Goal: Find specific page/section: Find specific page/section

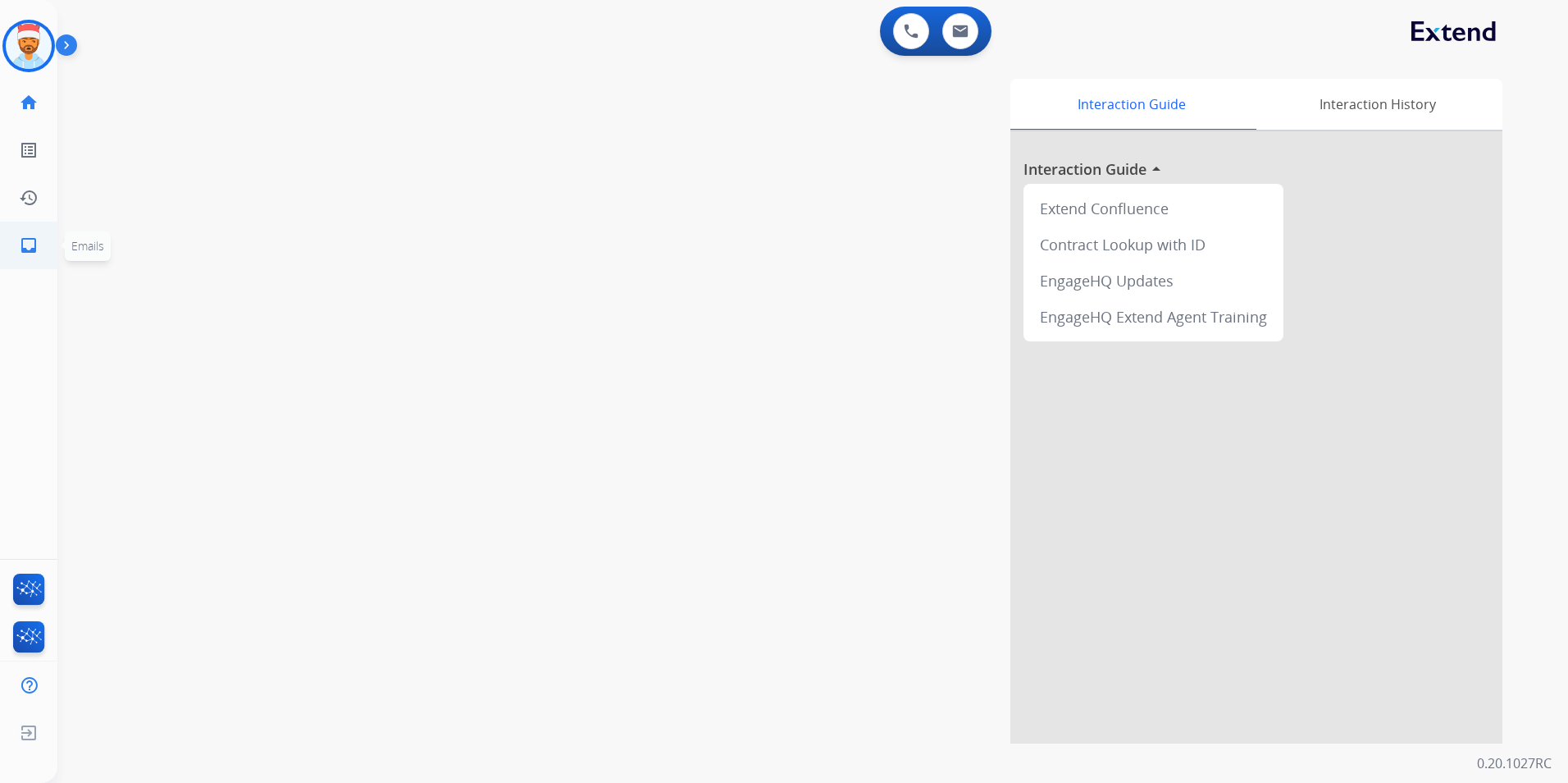
click at [23, 241] on mat-icon "inbox" at bounding box center [29, 246] width 20 height 20
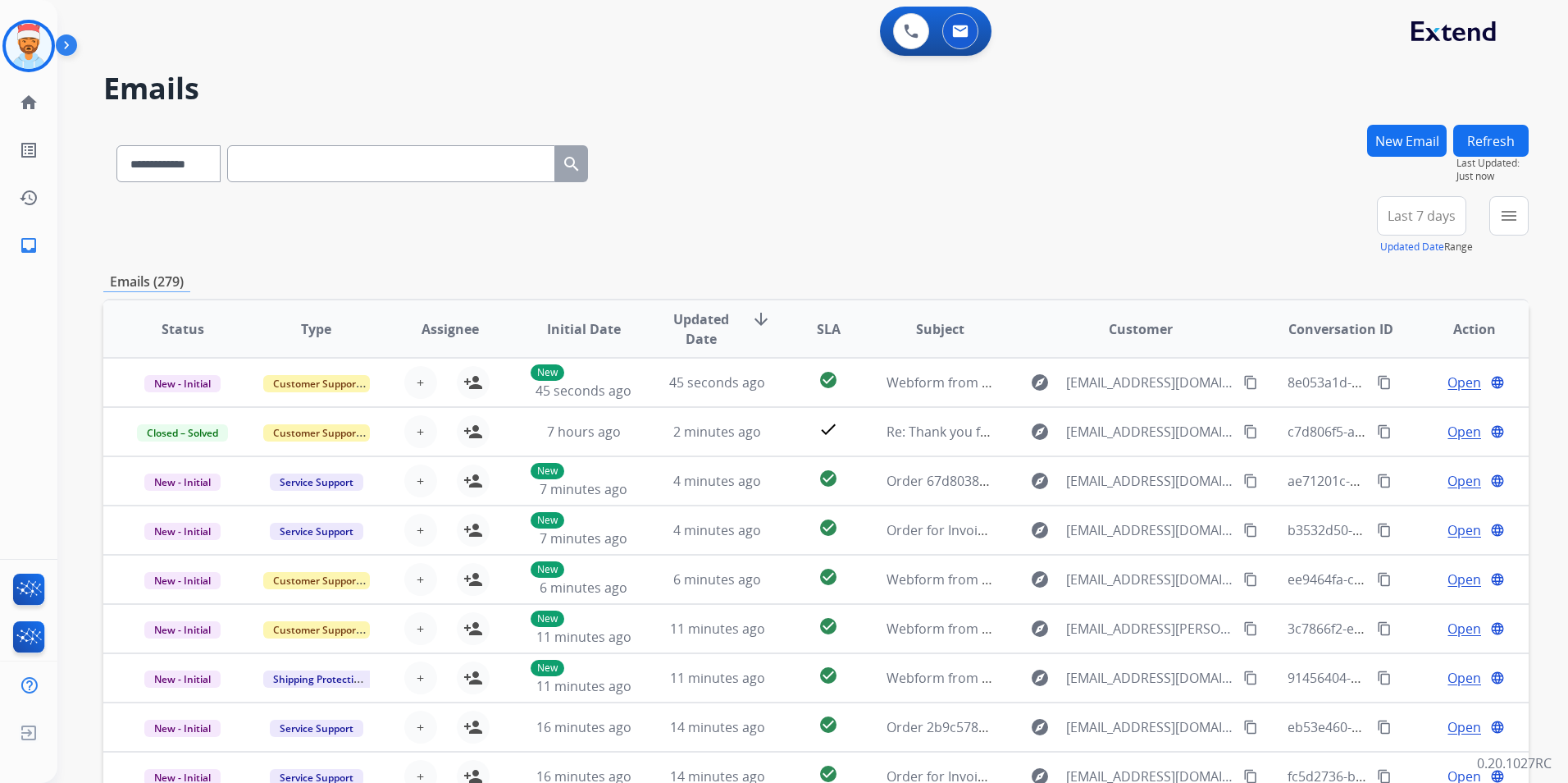
click at [1403, 228] on button "Last 7 days" at bounding box center [1422, 216] width 89 height 40
click at [1404, 417] on div "Last 90 days" at bounding box center [1416, 415] width 90 height 25
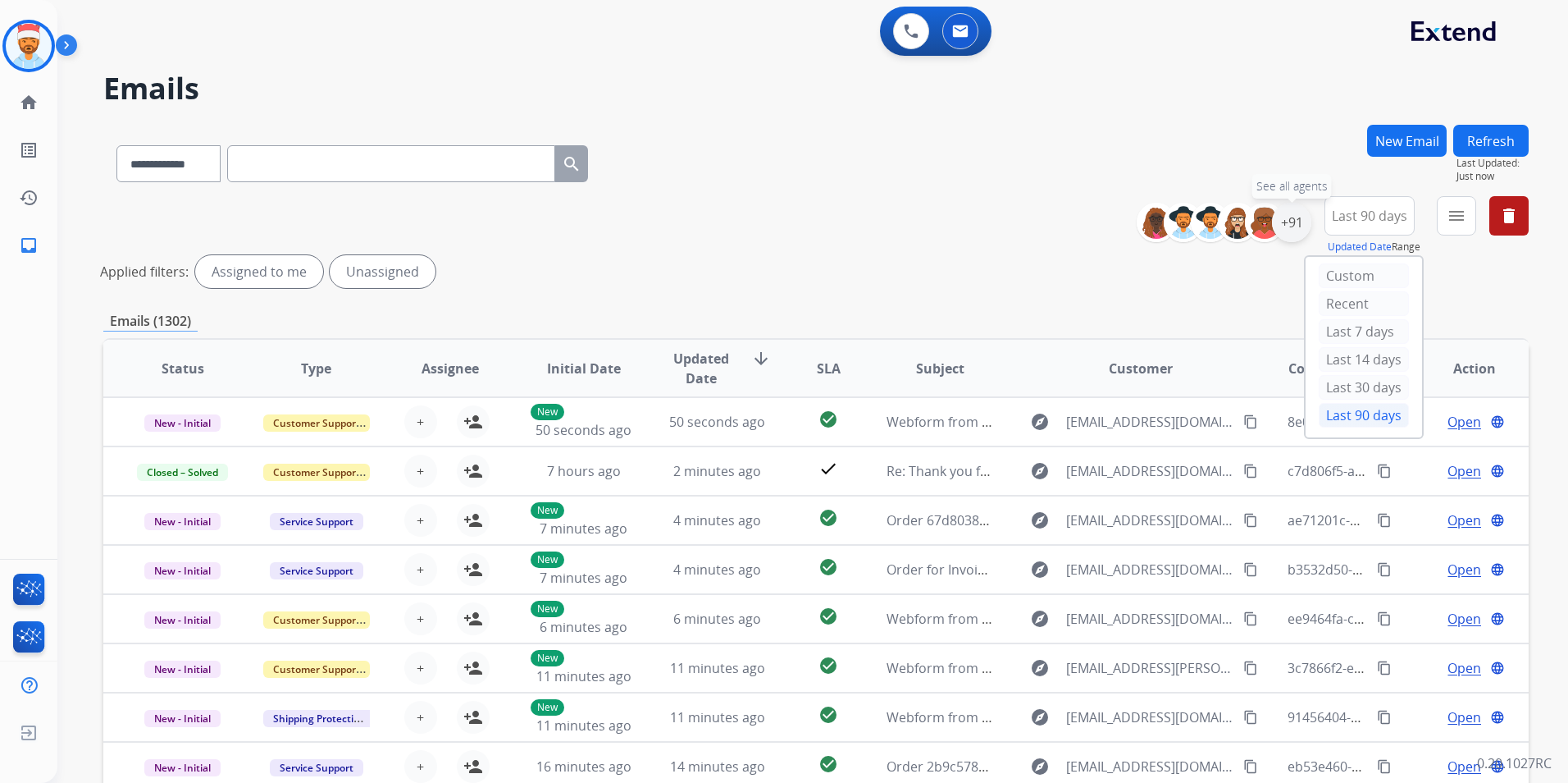
click at [1289, 226] on div "+91" at bounding box center [1292, 222] width 40 height 40
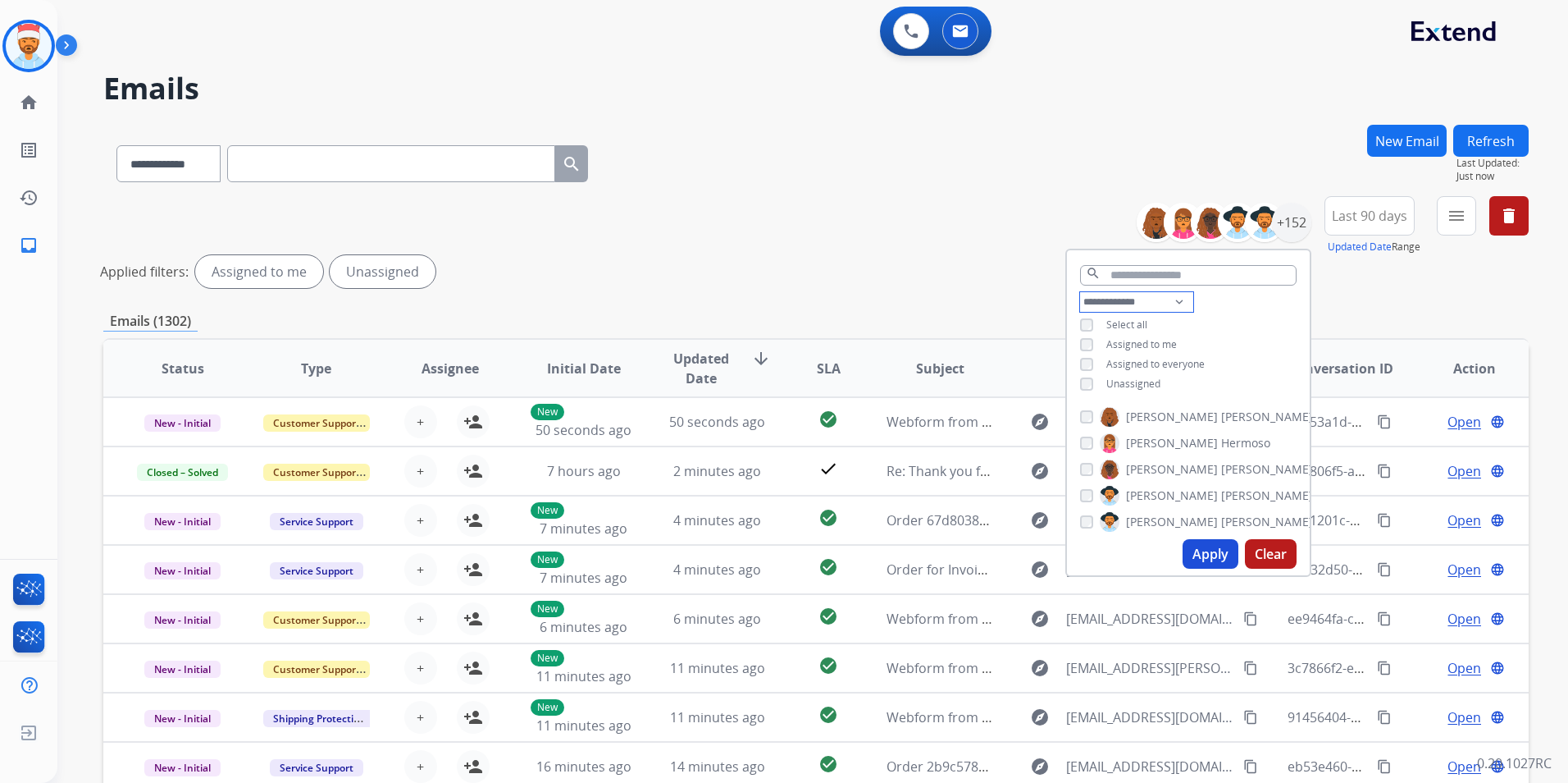
drag, startPoint x: 1110, startPoint y: 299, endPoint x: 1138, endPoint y: 311, distance: 30.5
click at [1115, 299] on select "**********" at bounding box center [1137, 302] width 113 height 20
select select "**********"
click at [1080, 292] on select "**********" at bounding box center [1137, 302] width 113 height 20
click at [1218, 552] on button "Apply" at bounding box center [1210, 554] width 55 height 30
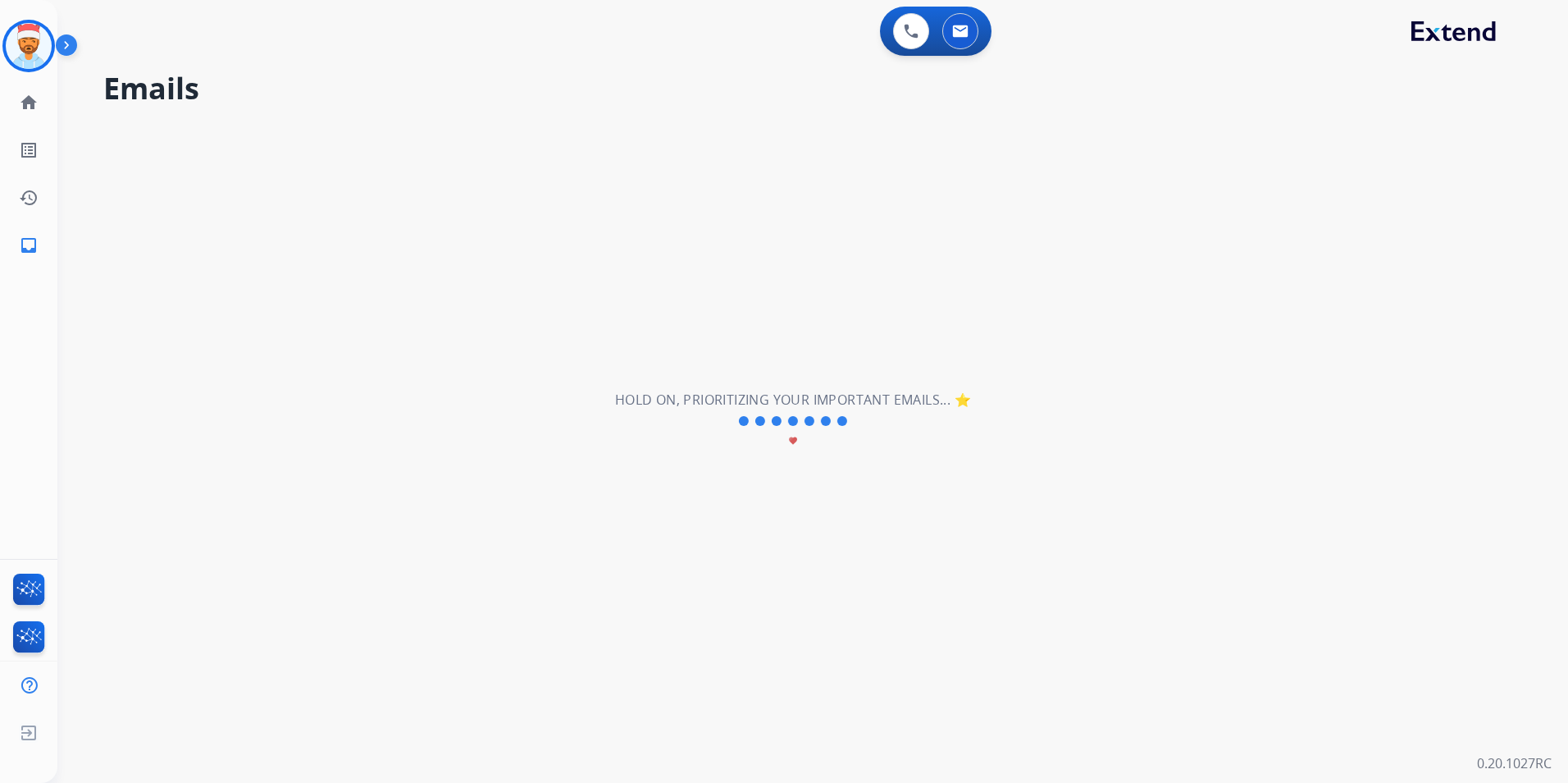
drag, startPoint x: 1261, startPoint y: 443, endPoint x: 1177, endPoint y: 473, distance: 89.2
click at [1177, 473] on div "**********" at bounding box center [793, 420] width 1471 height 723
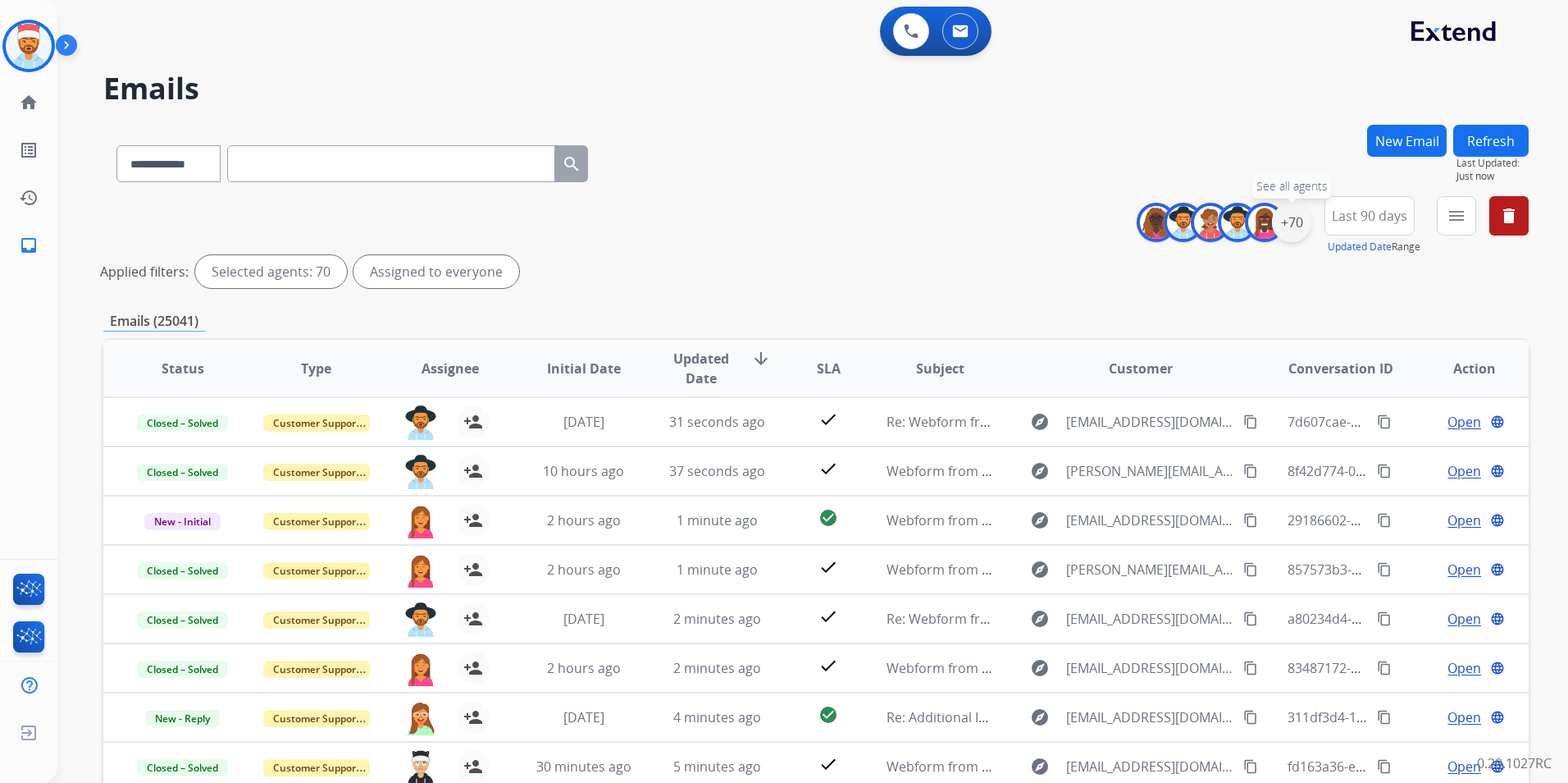
click at [1293, 227] on div "+70" at bounding box center [1292, 222] width 40 height 40
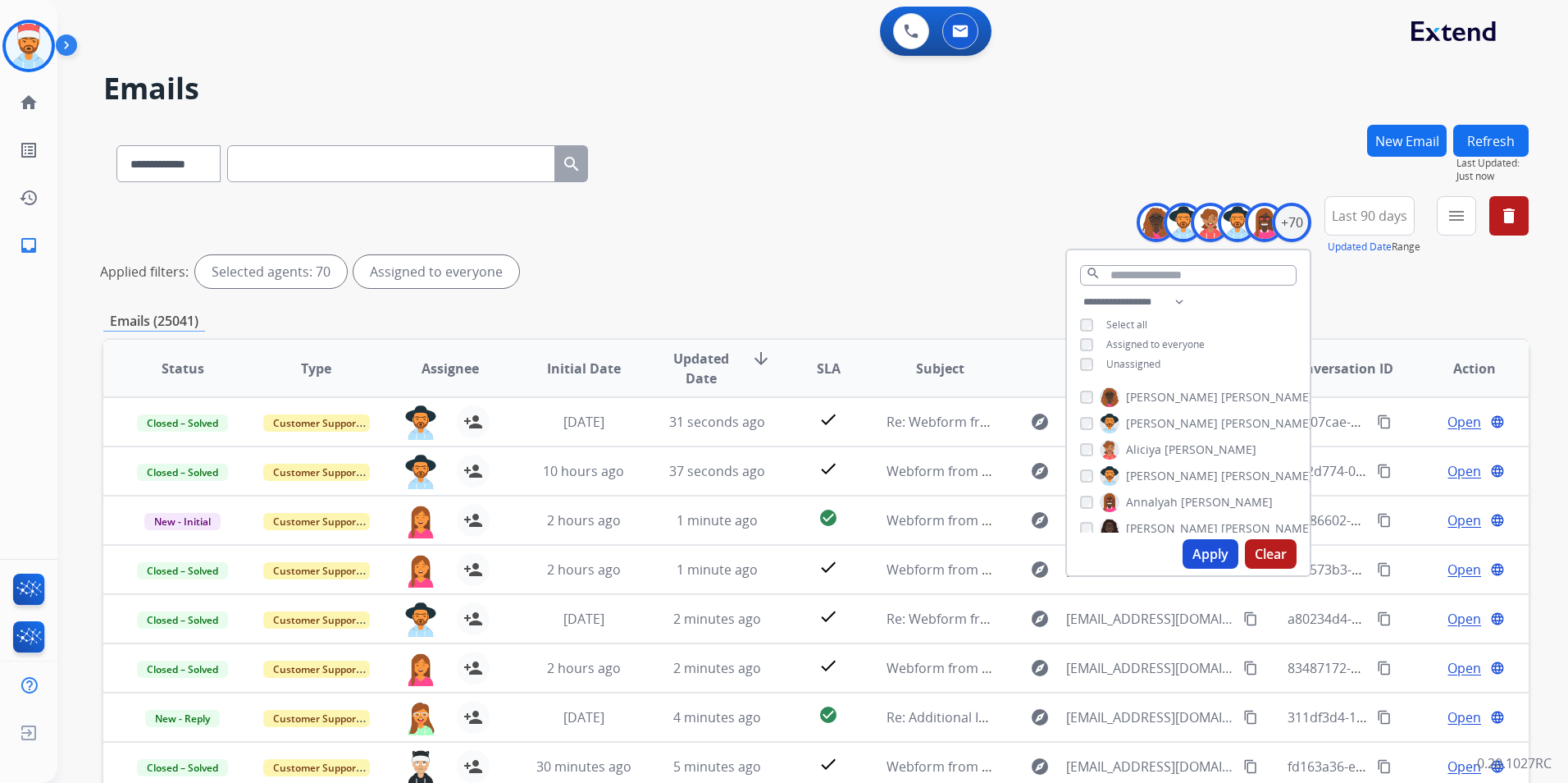
click at [1208, 557] on button "Apply" at bounding box center [1210, 554] width 55 height 30
click at [1365, 321] on div "Emails (25041)" at bounding box center [816, 321] width 1425 height 21
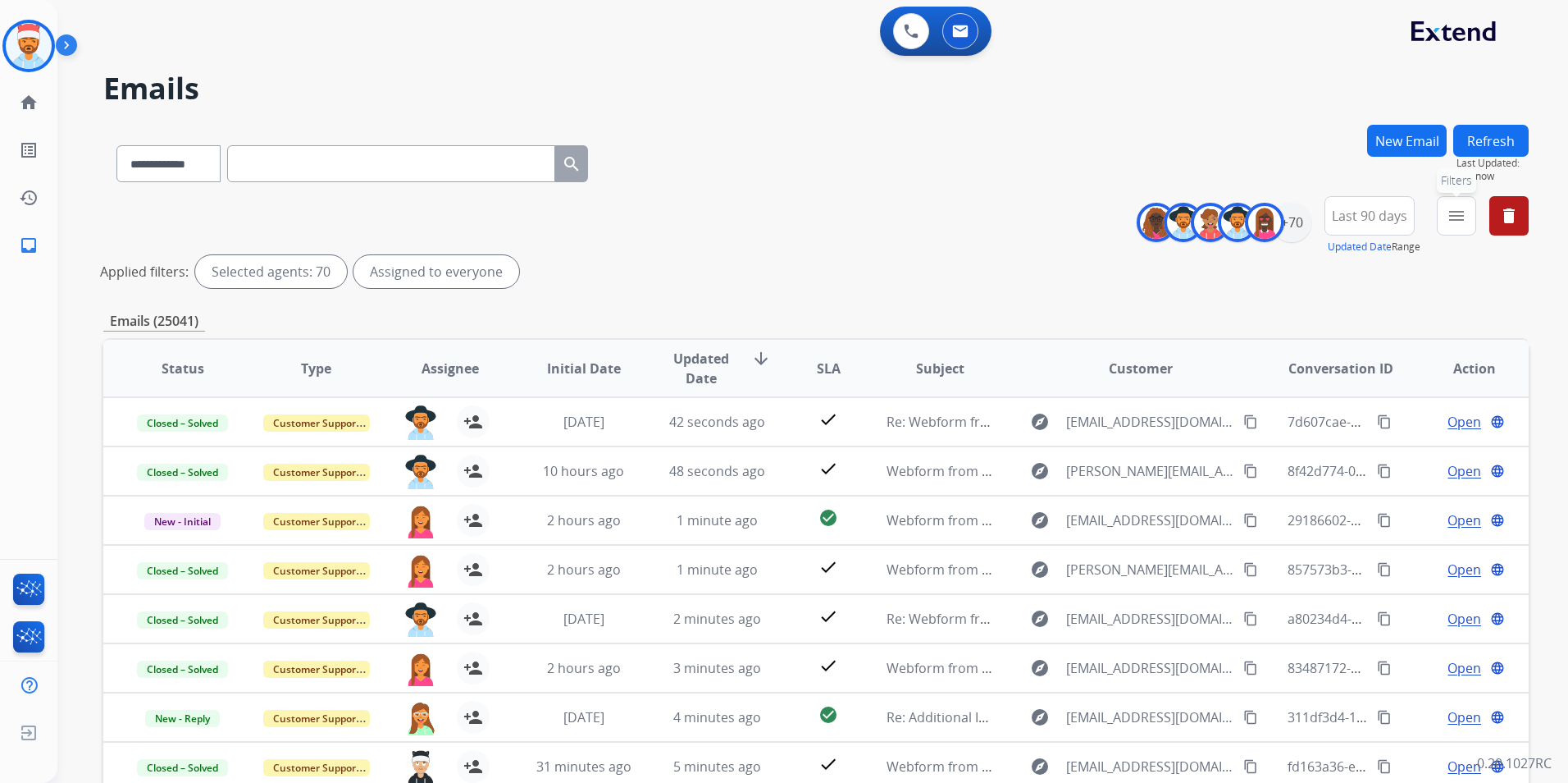
click at [1460, 216] on mat-icon "menu" at bounding box center [1456, 216] width 20 height 20
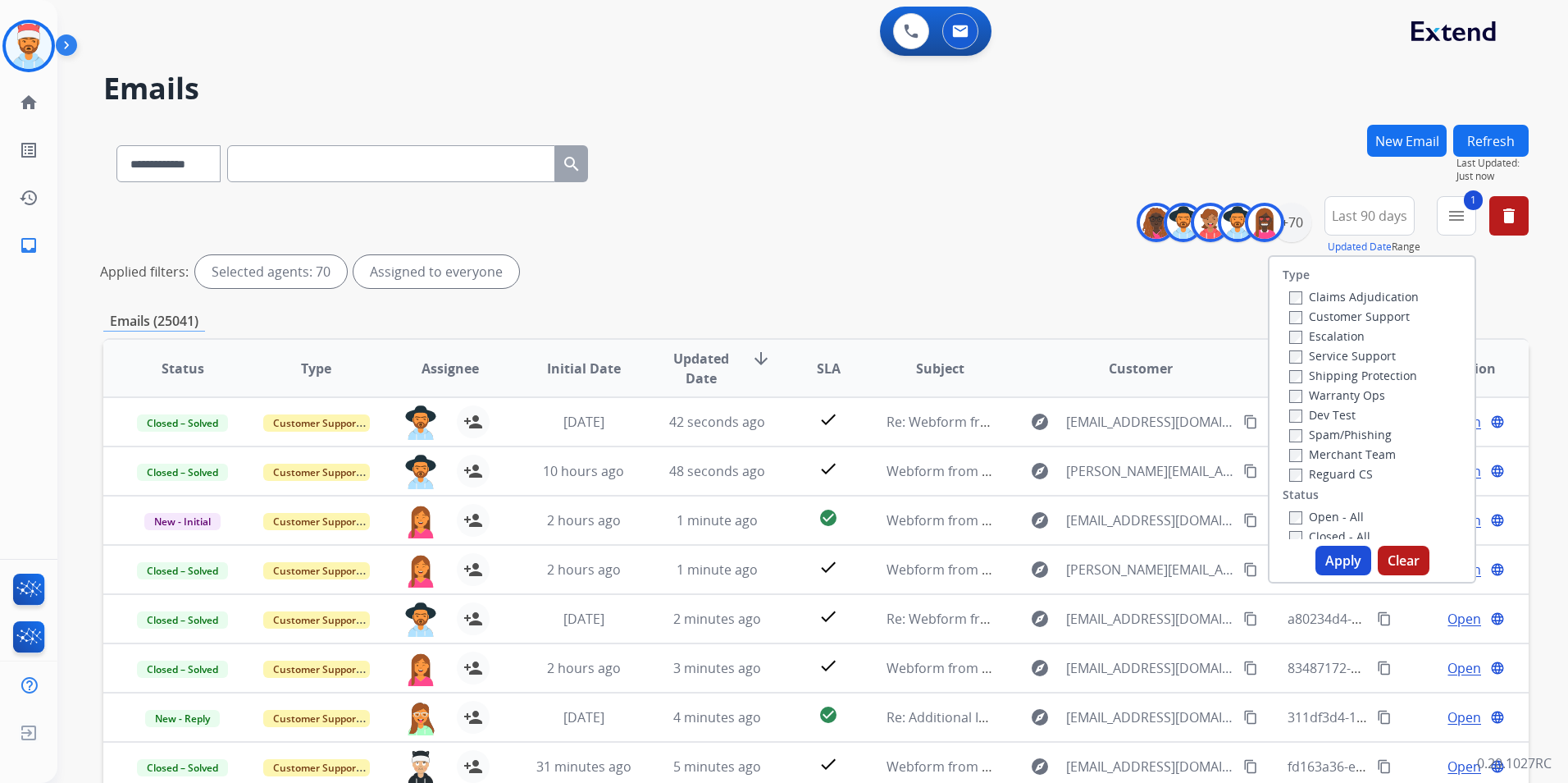
click at [1294, 378] on label "Shipping Protection" at bounding box center [1353, 375] width 128 height 16
click at [1344, 569] on button "Apply" at bounding box center [1343, 561] width 55 height 30
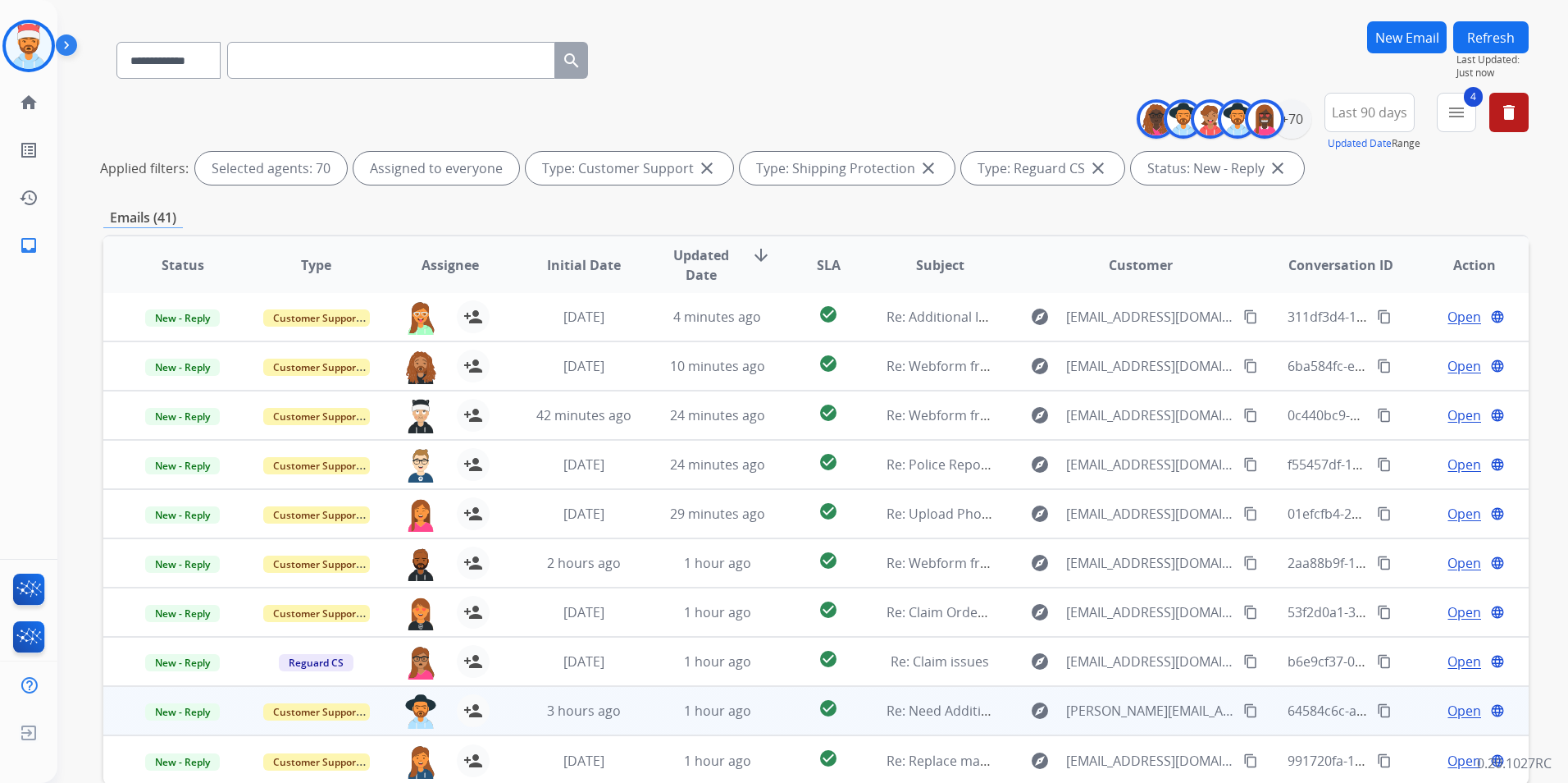
scroll to position [190, 0]
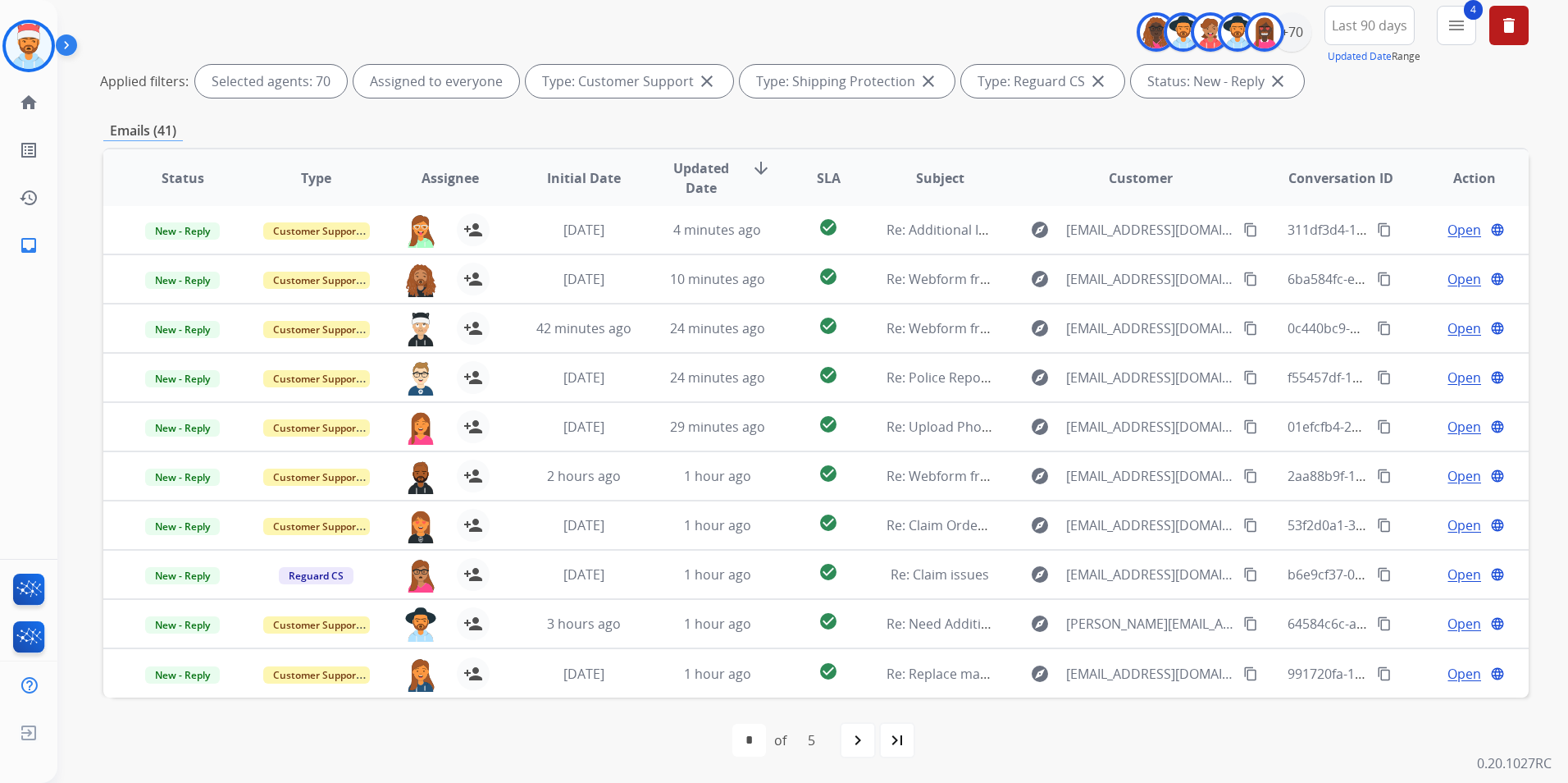
click at [908, 748] on div "last_page" at bounding box center [898, 740] width 36 height 36
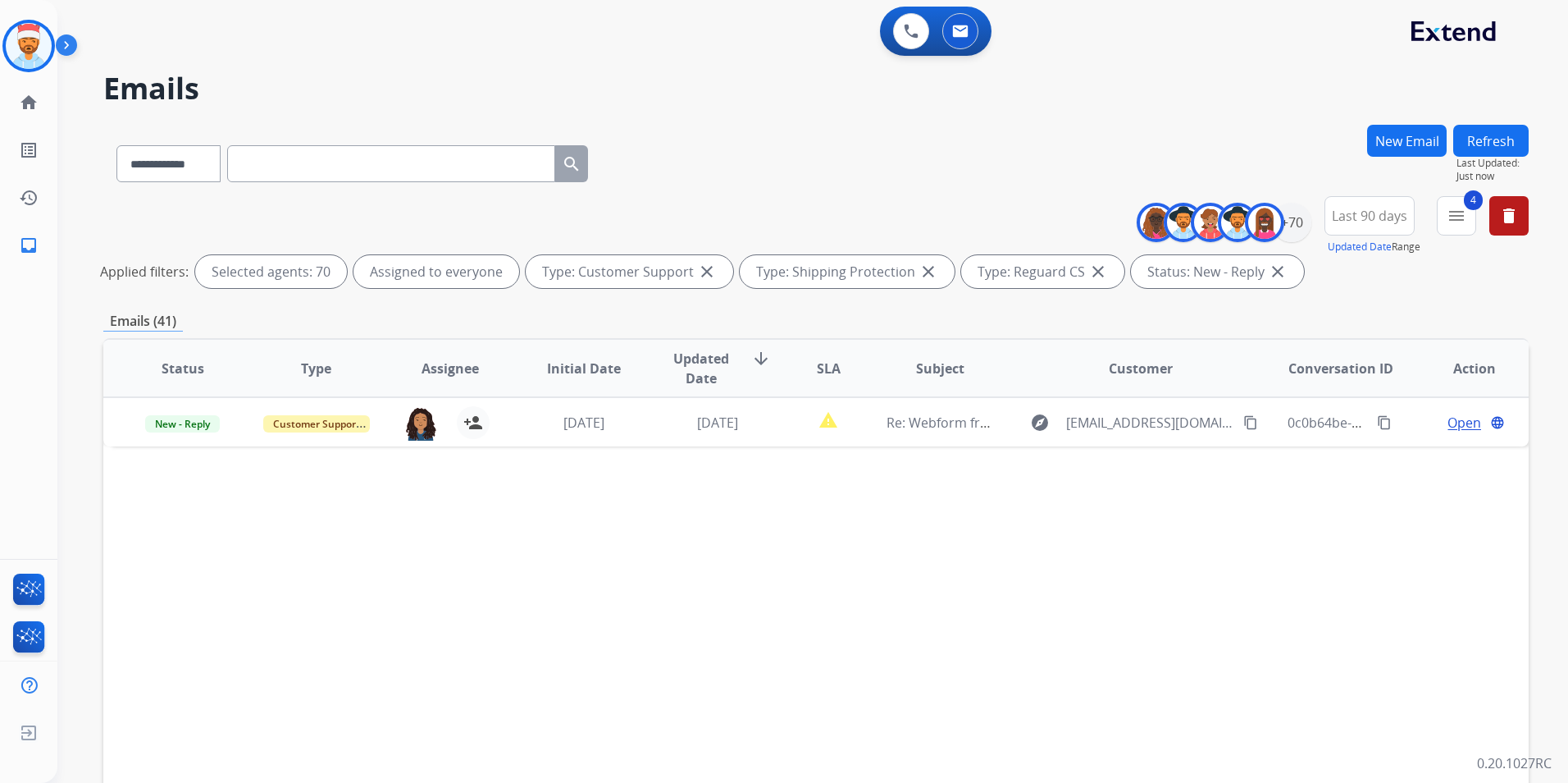
scroll to position [164, 0]
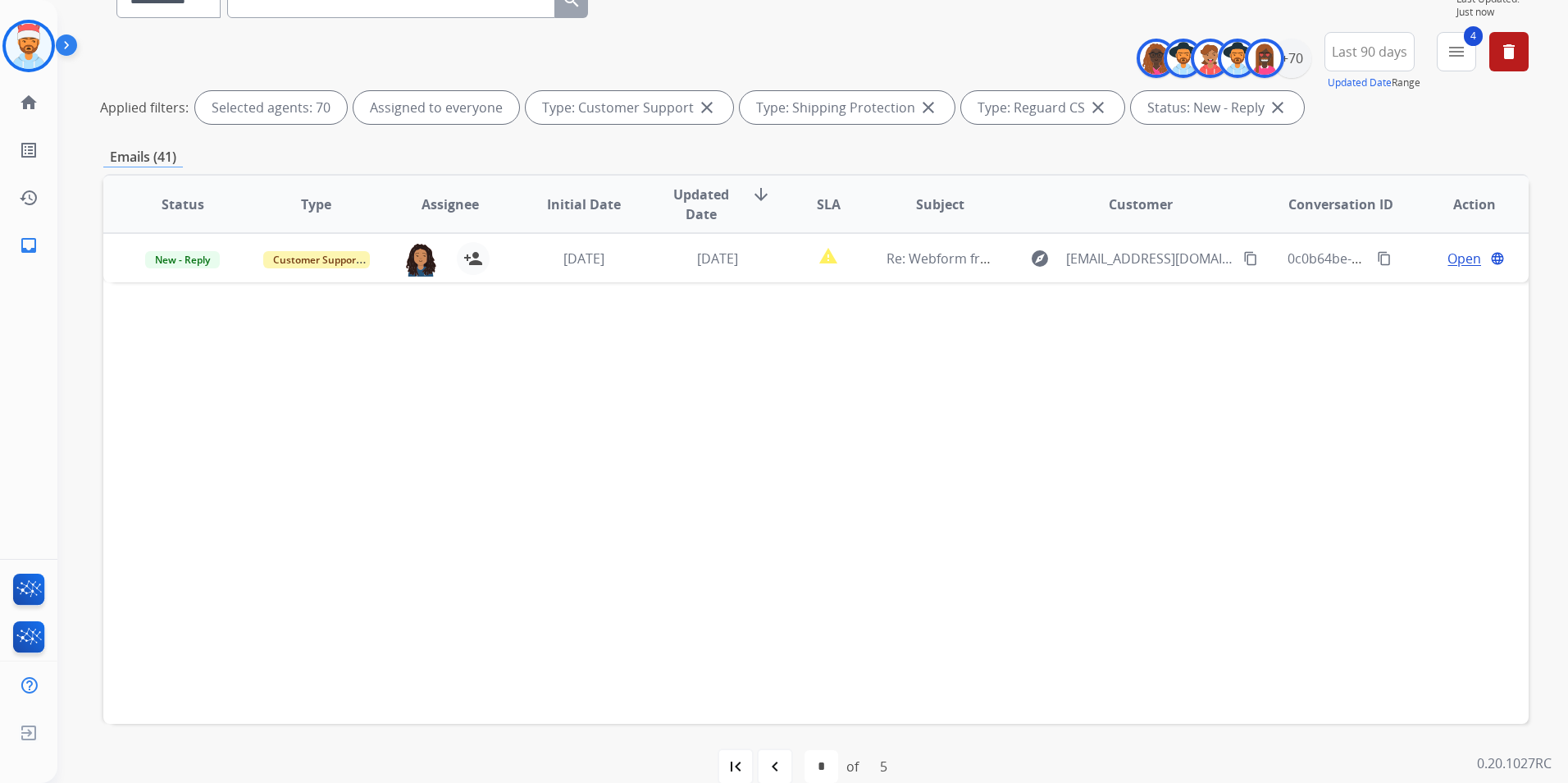
click at [778, 763] on mat-icon "navigate_before" at bounding box center [775, 766] width 20 height 20
select select "*"
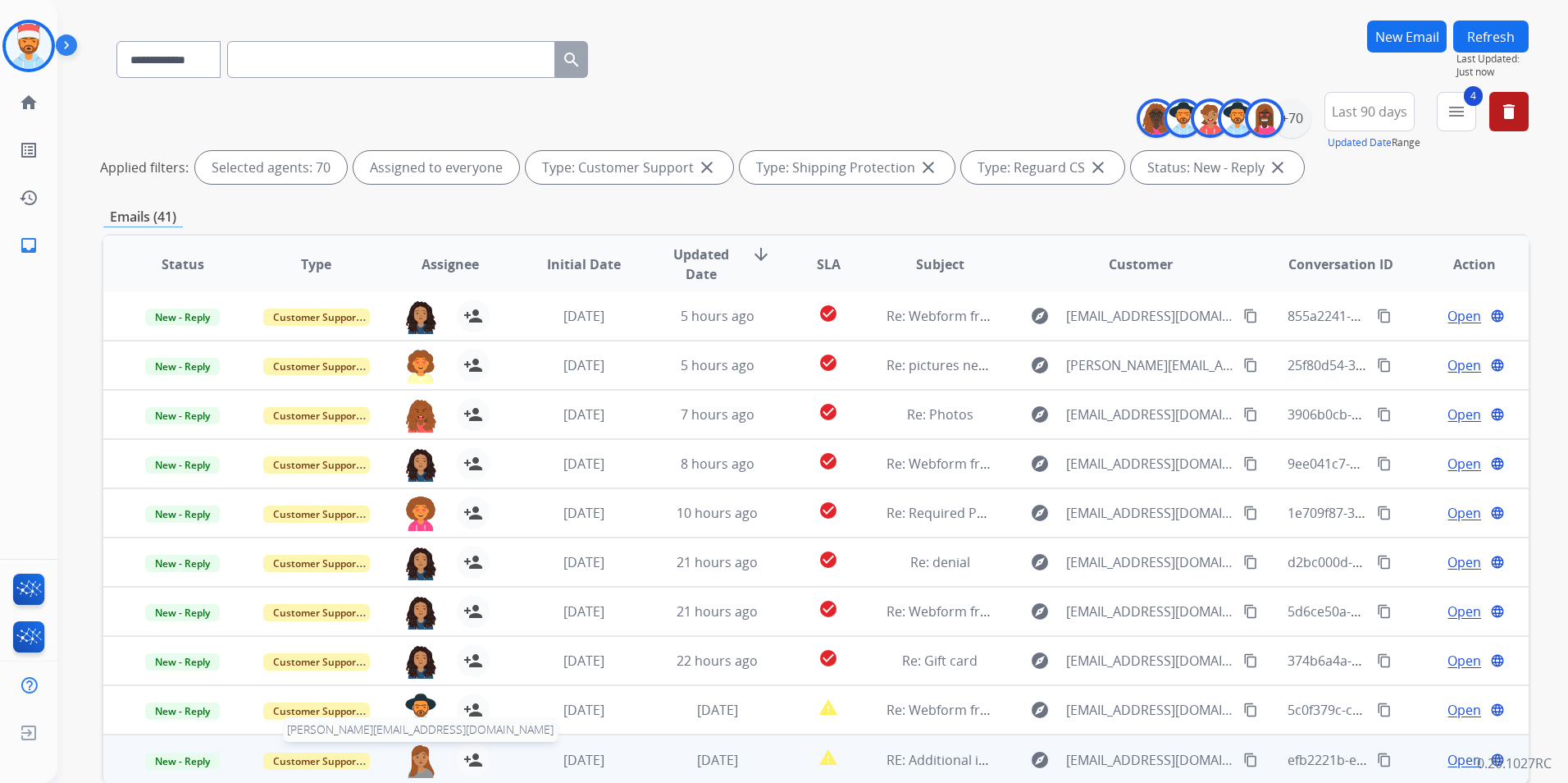
scroll to position [190, 0]
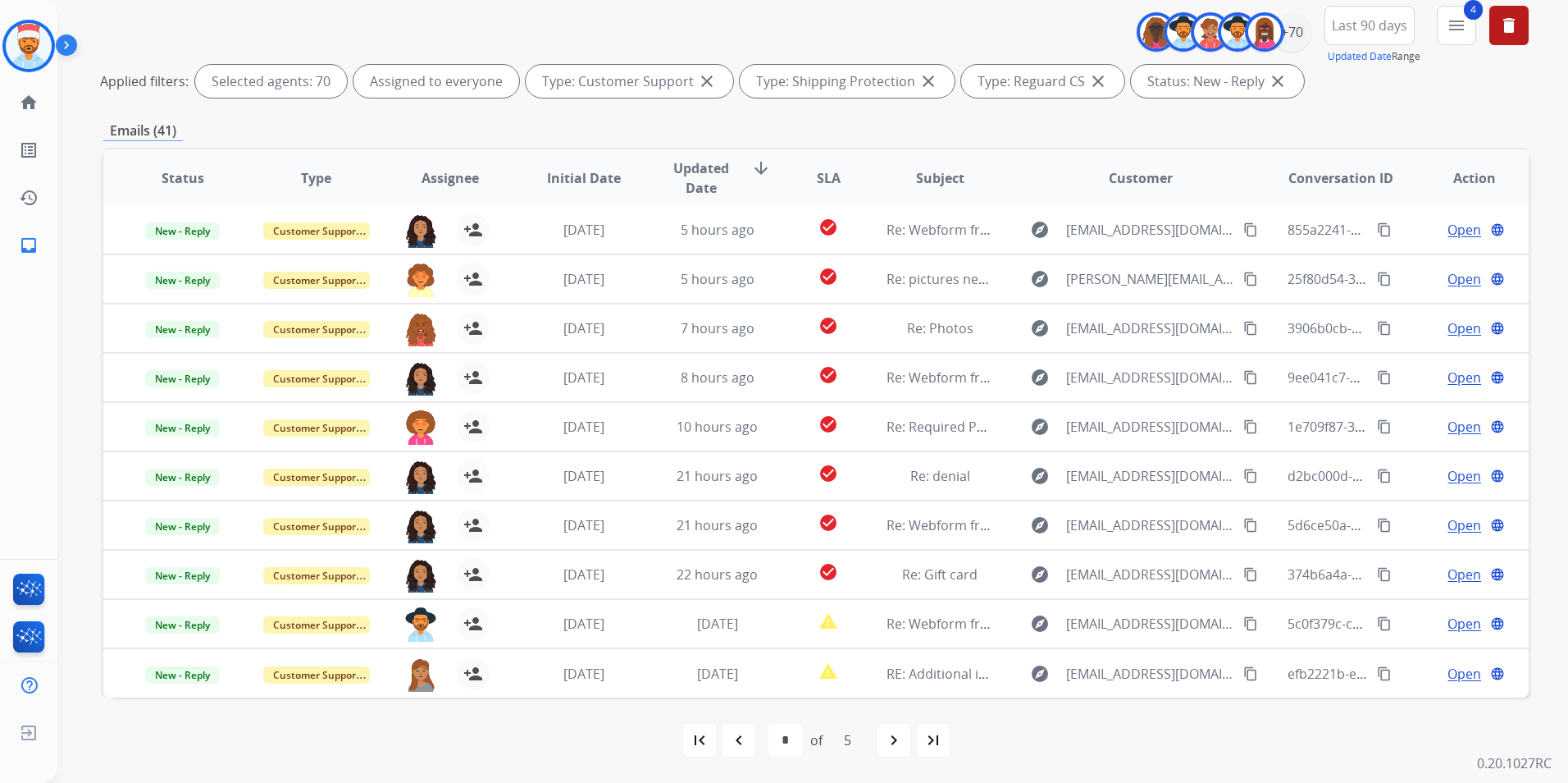
click at [490, 761] on div "first_page navigate_before * * * * * of 5 navigate_next last_page" at bounding box center [816, 739] width 1425 height 85
